Goal: Task Accomplishment & Management: Manage account settings

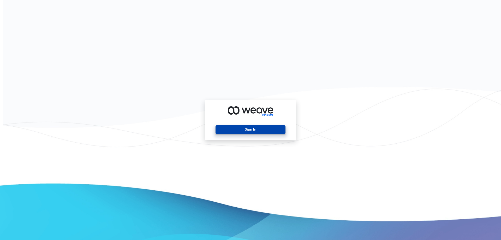
click at [241, 127] on button "Sign In" at bounding box center [250, 129] width 70 height 8
